Goal: Information Seeking & Learning: Compare options

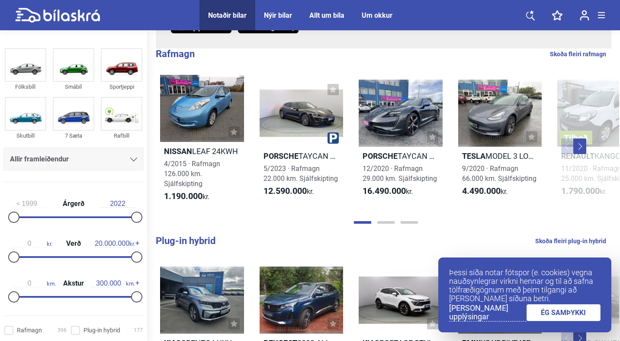
scroll to position [172, 0]
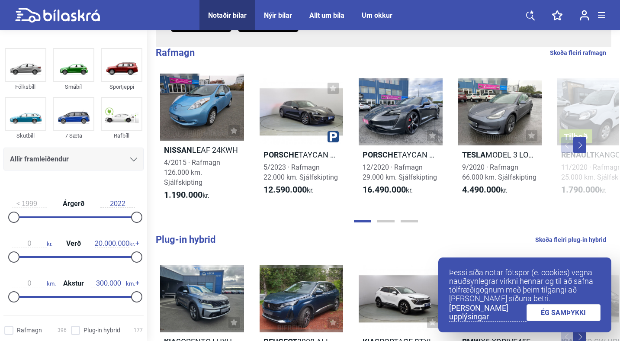
click at [56, 160] on span "Allir framleiðendur" at bounding box center [39, 159] width 59 height 12
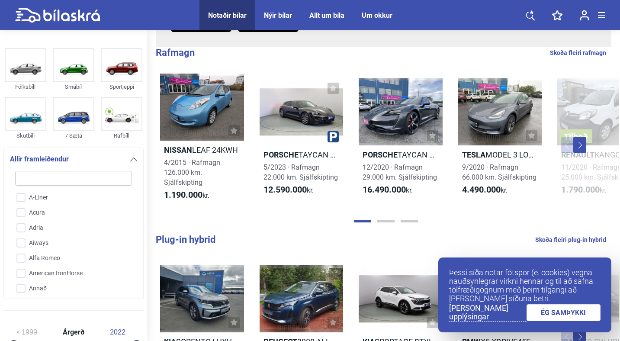
type input "t"
checkbox input "false"
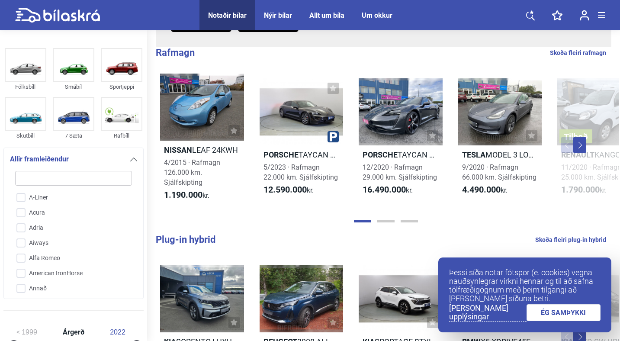
checkbox input "false"
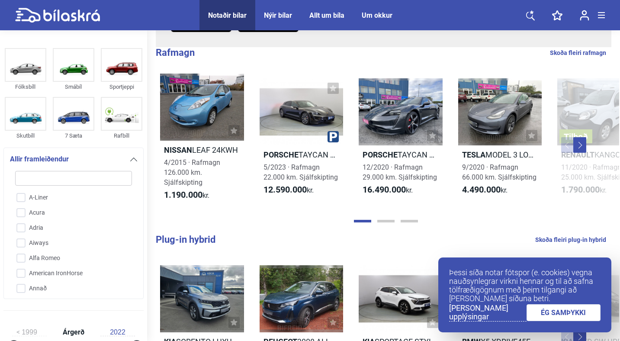
checkbox input "false"
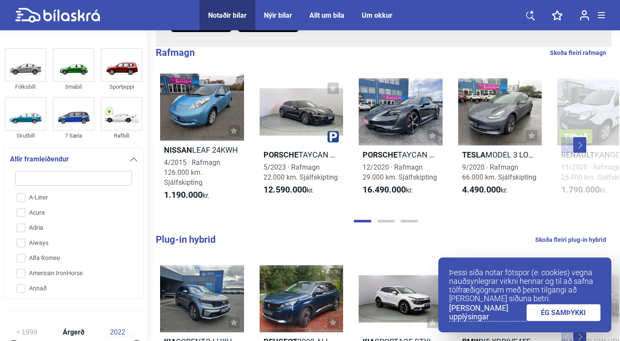
checkbox input "false"
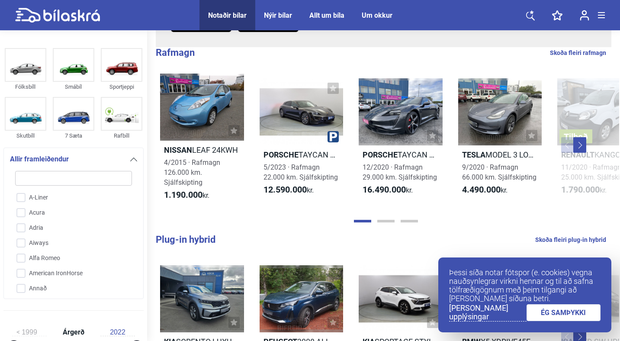
checkbox input "false"
type input "te"
checkbox input "false"
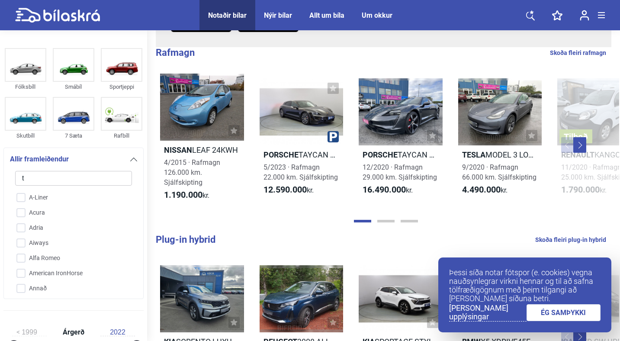
checkbox input "false"
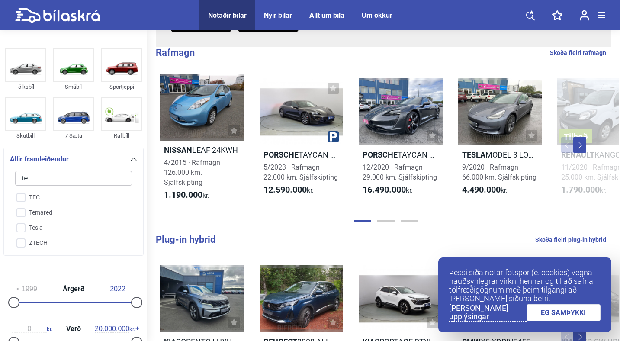
type input "tes"
checkbox input "false"
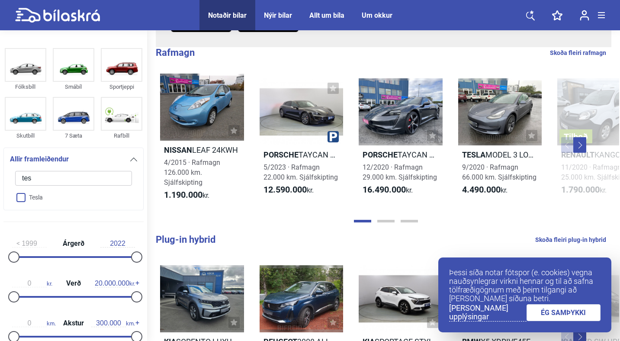
type input "tes"
click at [21, 198] on input "Tesla" at bounding box center [68, 197] width 118 height 15
checkbox input "true"
checkbox input "false"
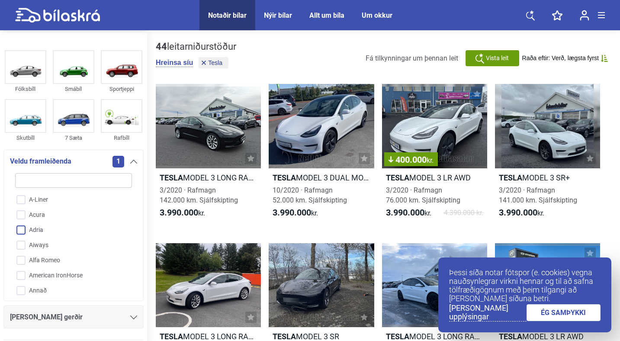
scroll to position [10, 0]
click at [61, 175] on input "search" at bounding box center [73, 180] width 117 height 15
type input "t"
checkbox input "false"
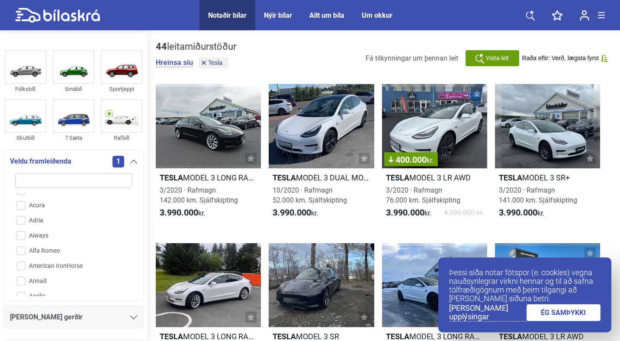
checkbox input "false"
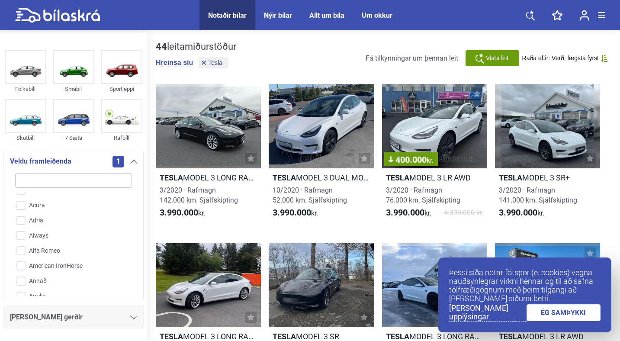
checkbox input "false"
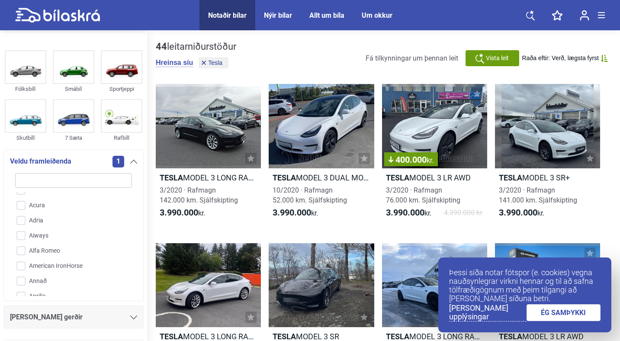
checkbox input "false"
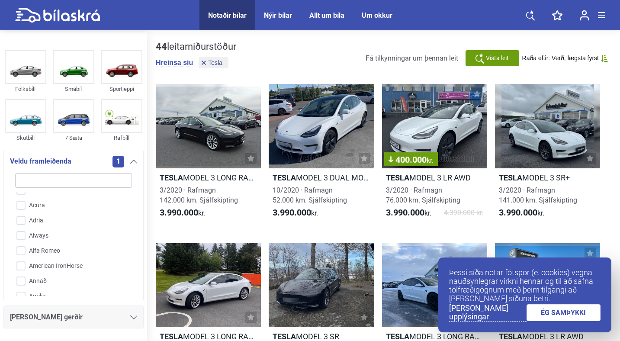
checkbox input "false"
type input "te"
checkbox input "false"
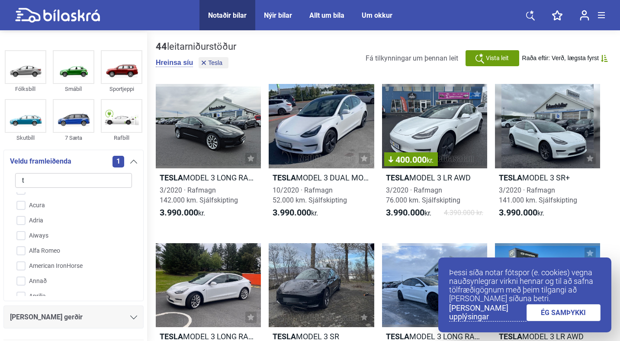
checkbox input "false"
checkbox input "true"
checkbox input "false"
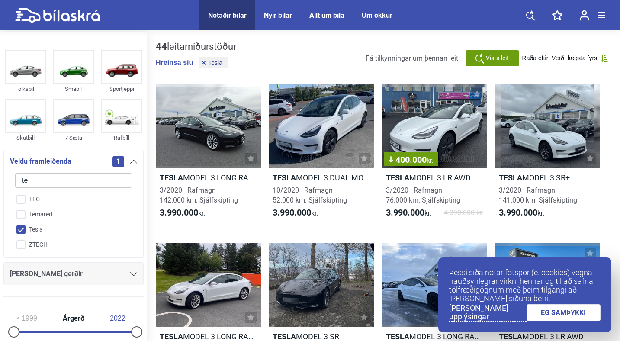
type input "te"
click at [46, 230] on input "Tesla" at bounding box center [68, 229] width 118 height 15
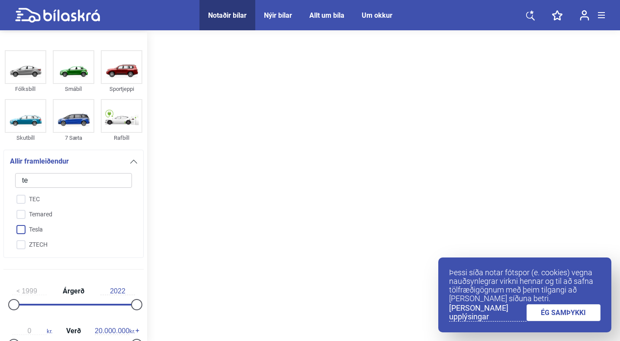
click at [46, 230] on input "Tesla" at bounding box center [68, 229] width 118 height 15
checkbox input "true"
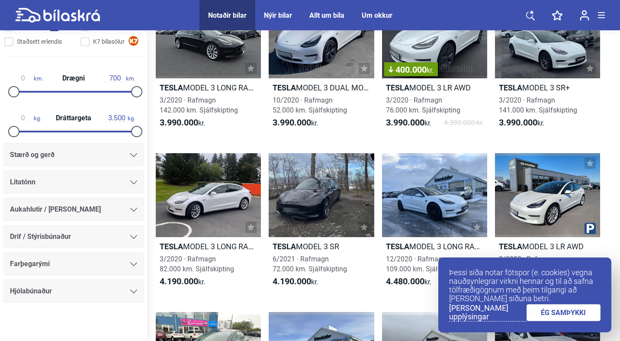
scroll to position [525, 0]
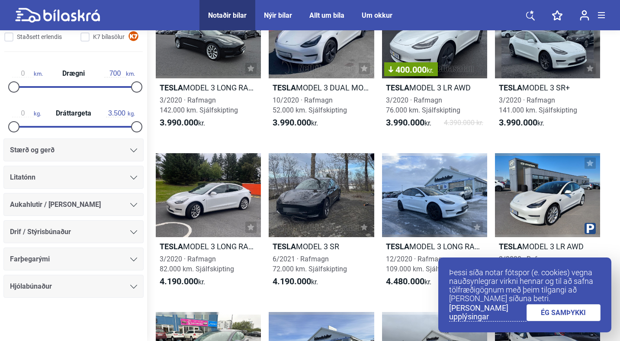
click at [54, 179] on div "Litatónn" at bounding box center [73, 177] width 127 height 12
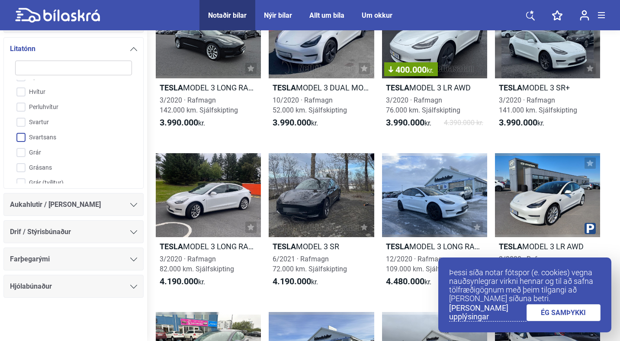
scroll to position [13, 0]
click at [26, 152] on input "Grár" at bounding box center [68, 150] width 118 height 15
checkbox input "true"
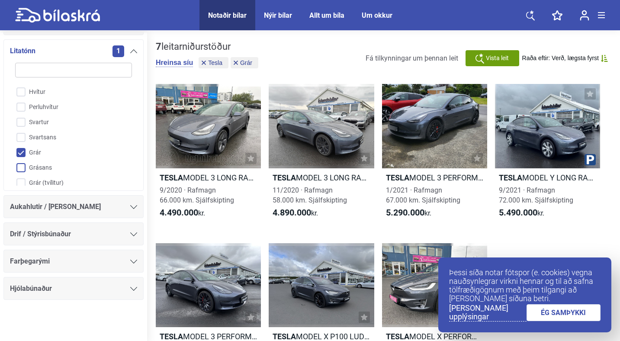
click at [24, 164] on input "Grásans" at bounding box center [68, 168] width 118 height 15
checkbox input "true"
click at [23, 132] on input "Blár" at bounding box center [68, 133] width 118 height 15
checkbox input "true"
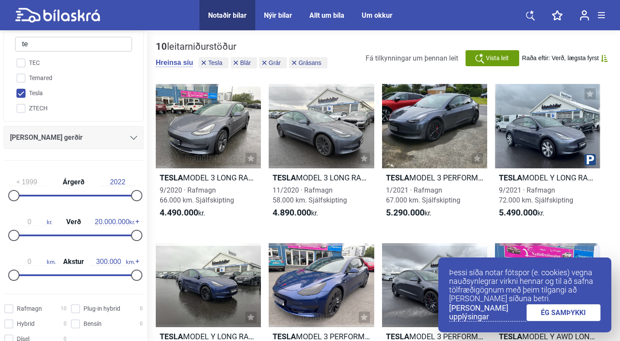
scroll to position [138, 0]
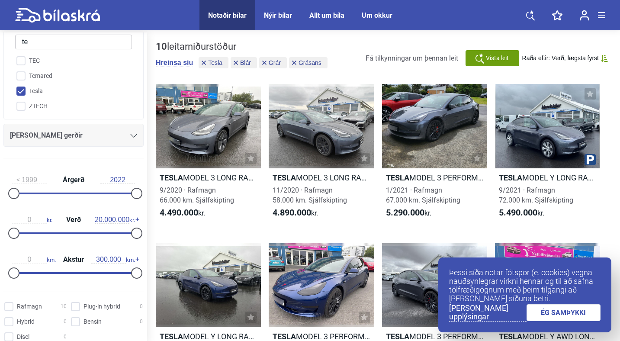
click at [59, 140] on div "[PERSON_NAME] gerðir" at bounding box center [73, 135] width 127 height 12
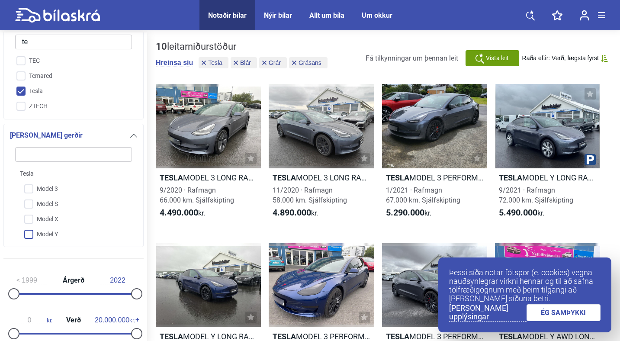
click at [29, 235] on input "Model Y" at bounding box center [68, 234] width 118 height 15
checkbox input "true"
